Goal: Task Accomplishment & Management: Manage account settings

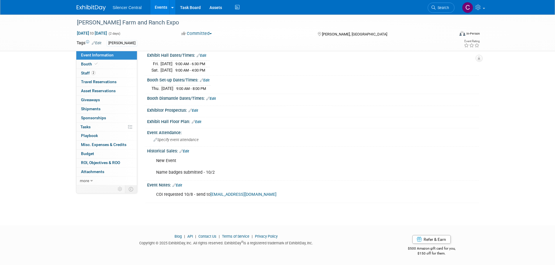
click at [85, 4] on link at bounding box center [95, 5] width 36 height 5
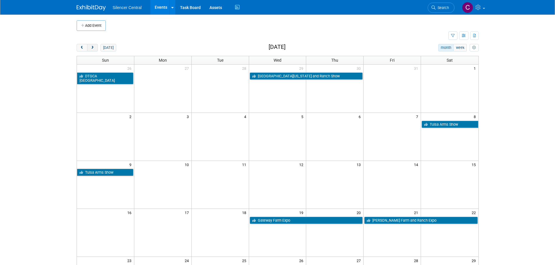
click at [94, 50] on button "next" at bounding box center [92, 48] width 11 height 8
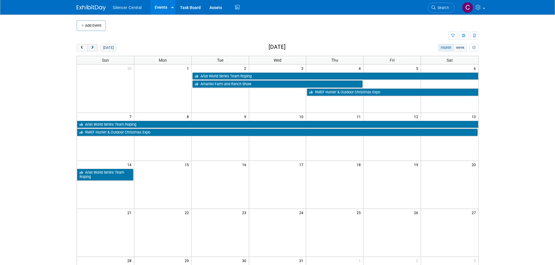
click at [94, 50] on button "next" at bounding box center [92, 48] width 11 height 8
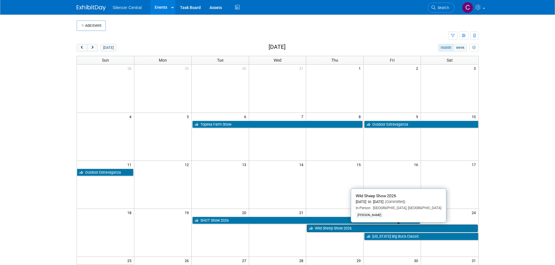
click at [334, 230] on link "Wild Sheep Show 2026" at bounding box center [392, 229] width 171 height 8
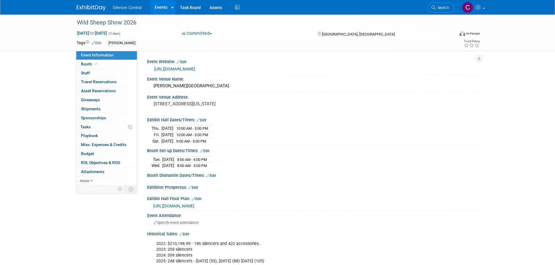
click at [87, 6] on img at bounding box center [91, 8] width 29 height 6
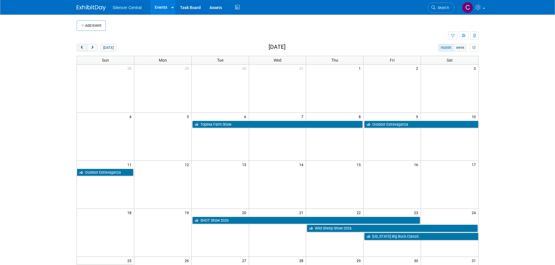
click at [83, 46] on span "prev" at bounding box center [82, 48] width 4 height 4
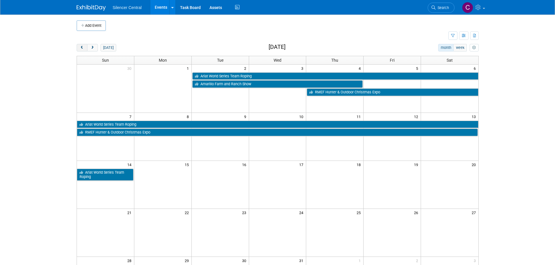
click at [83, 46] on span "prev" at bounding box center [82, 48] width 4 height 4
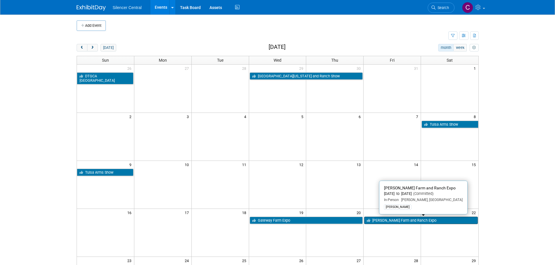
click at [381, 223] on link "[PERSON_NAME] Farm and Ranch Expo" at bounding box center [420, 221] width 113 height 8
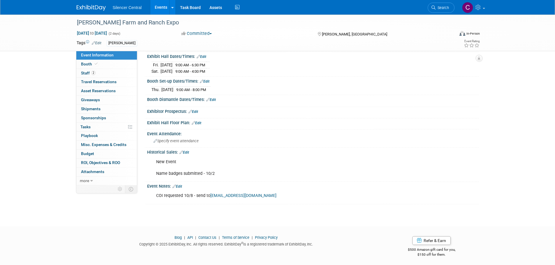
scroll to position [65, 0]
click at [184, 184] on div "Event Notes: Edit" at bounding box center [313, 185] width 332 height 8
click at [181, 184] on link "Edit" at bounding box center [177, 186] width 10 height 4
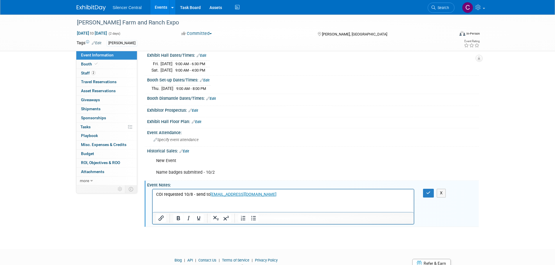
scroll to position [0, 0]
drag, startPoint x: 192, startPoint y: 195, endPoint x: 164, endPoint y: 195, distance: 28.0
click at [164, 195] on p "COI requested 10/8 - send to info@starexpos.net" at bounding box center [283, 195] width 255 height 6
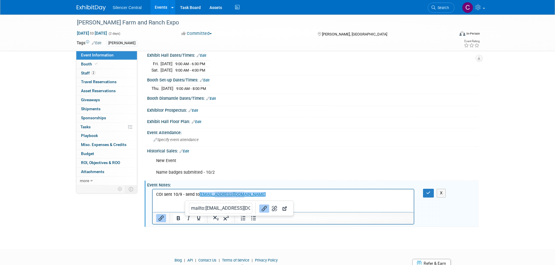
drag, startPoint x: 253, startPoint y: 196, endPoint x: 214, endPoint y: 196, distance: 38.2
click at [214, 196] on p "COI sent 10/9 - send to info@starexpos.net﻿" at bounding box center [283, 195] width 255 height 6
click at [318, 158] on div "New Event Name badges submitted - 10/2" at bounding box center [283, 166] width 263 height 23
click at [367, 154] on div "New Event Name badges submitted - 10/2 X" at bounding box center [312, 155] width 324 height 3
click at [429, 193] on icon "button" at bounding box center [428, 193] width 4 height 4
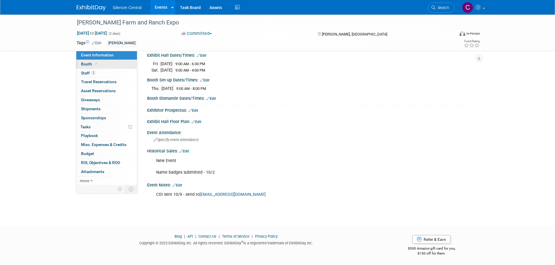
click at [100, 67] on link "Booth" at bounding box center [106, 64] width 61 height 9
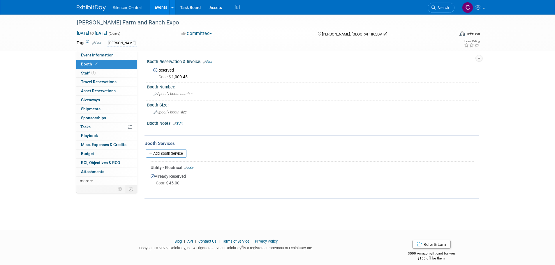
click at [179, 120] on div "Booth Notes: Edit" at bounding box center [313, 123] width 332 height 8
click at [183, 124] on link "Edit" at bounding box center [178, 124] width 10 height 4
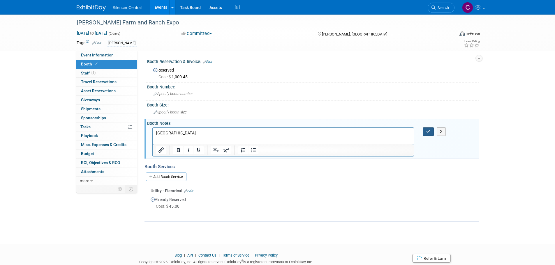
click at [425, 130] on button "button" at bounding box center [428, 132] width 11 height 8
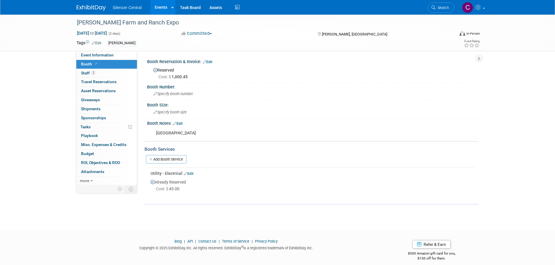
click at [90, 5] on img at bounding box center [91, 8] width 29 height 6
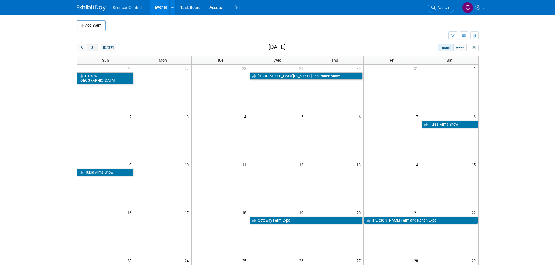
click at [90, 49] on span "next" at bounding box center [92, 48] width 4 height 4
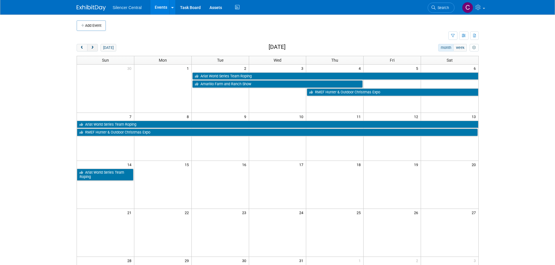
click at [90, 49] on span "next" at bounding box center [92, 48] width 4 height 4
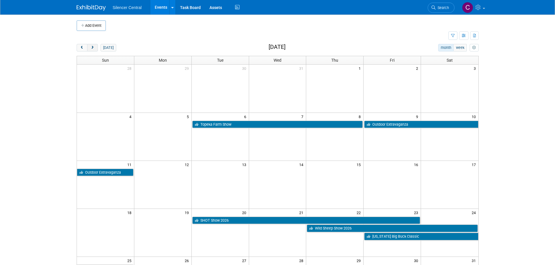
click at [90, 49] on span "next" at bounding box center [92, 48] width 4 height 4
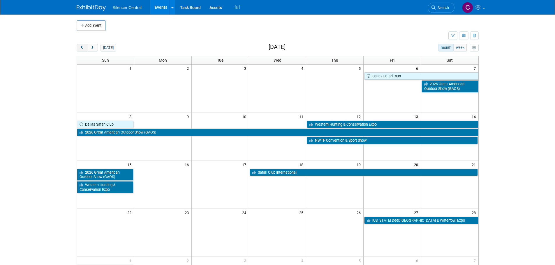
click at [82, 46] on span "prev" at bounding box center [82, 48] width 4 height 4
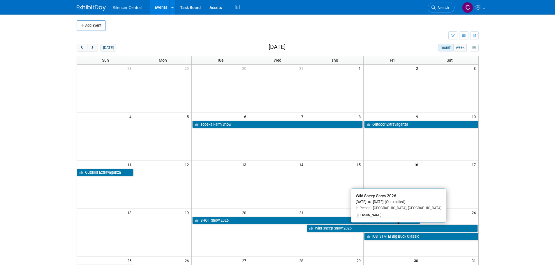
click at [350, 231] on link "Wild Sheep Show 2026" at bounding box center [392, 229] width 171 height 8
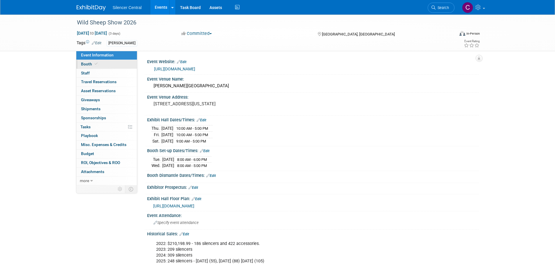
click at [92, 66] on link "Booth" at bounding box center [106, 64] width 61 height 9
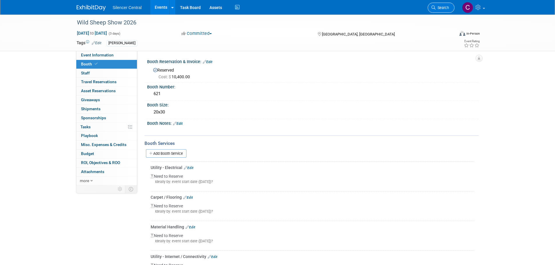
click at [445, 8] on span "Search" at bounding box center [442, 8] width 13 height 4
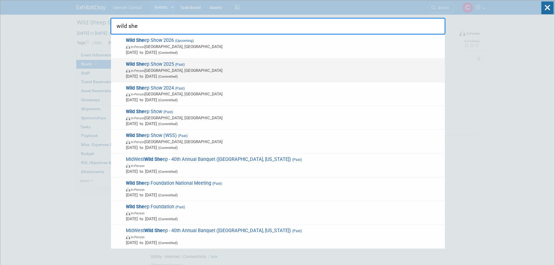
type input "wild she"
click at [219, 74] on span "Jan 16, 2025 to Jan 18, 2025 (Committed)" at bounding box center [284, 76] width 316 height 6
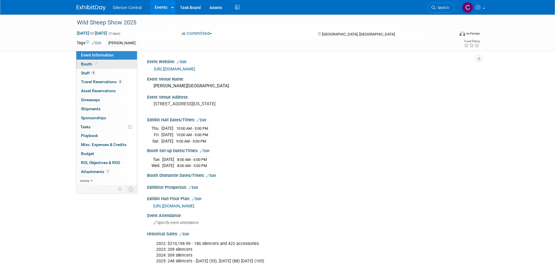
click at [101, 66] on link "Booth" at bounding box center [106, 64] width 61 height 9
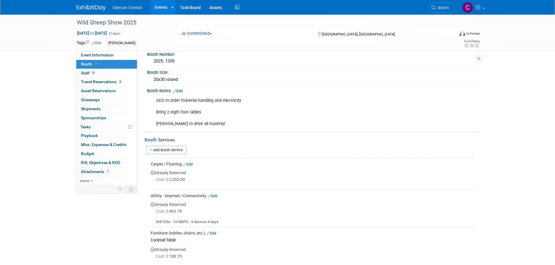
scroll to position [117, 0]
